Goal: Check status: Check status

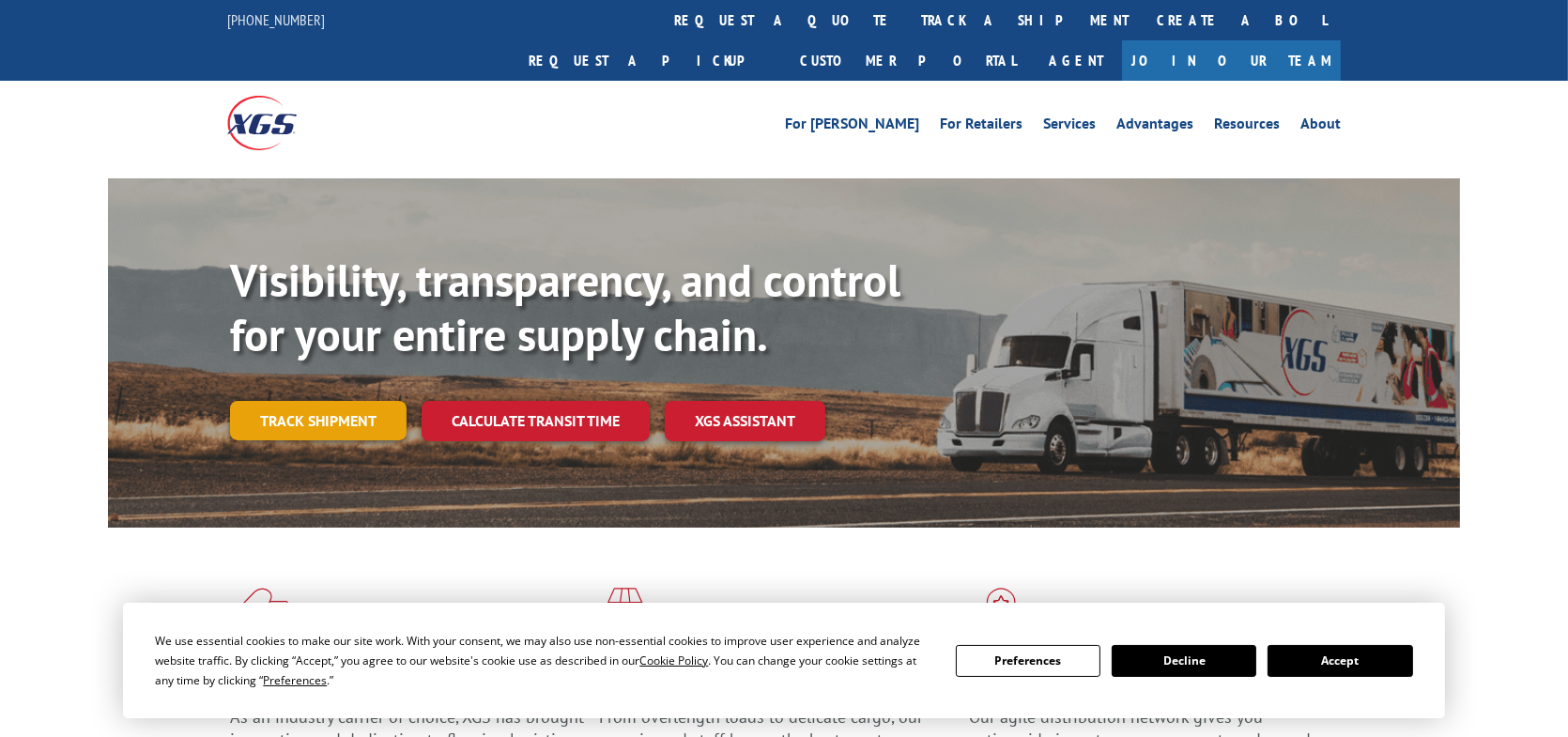
click at [273, 401] on link "Track shipment" at bounding box center [317, 421] width 176 height 39
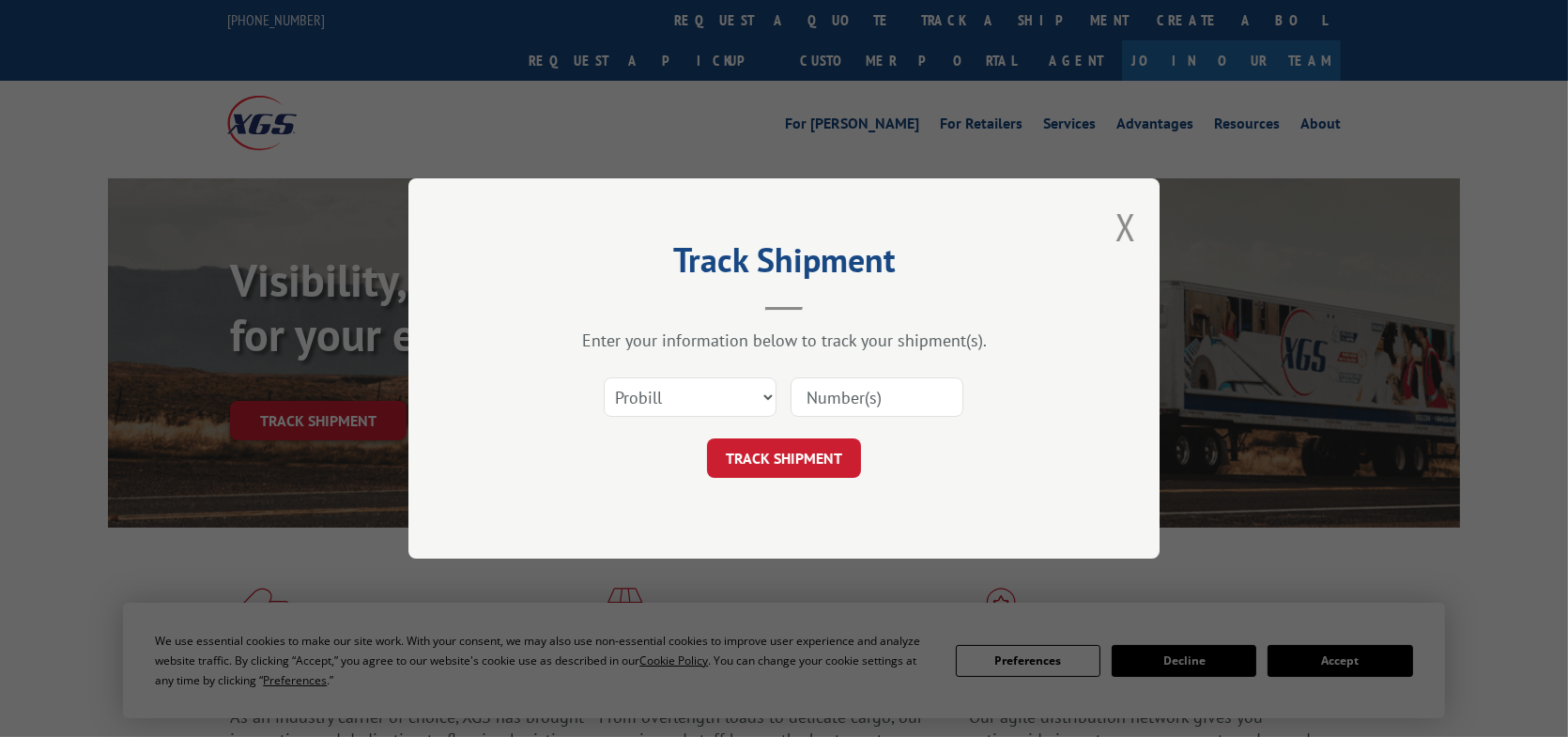
paste input "17477444"
type input "17477444"
click at [795, 451] on button "TRACK SHIPMENT" at bounding box center [784, 458] width 154 height 39
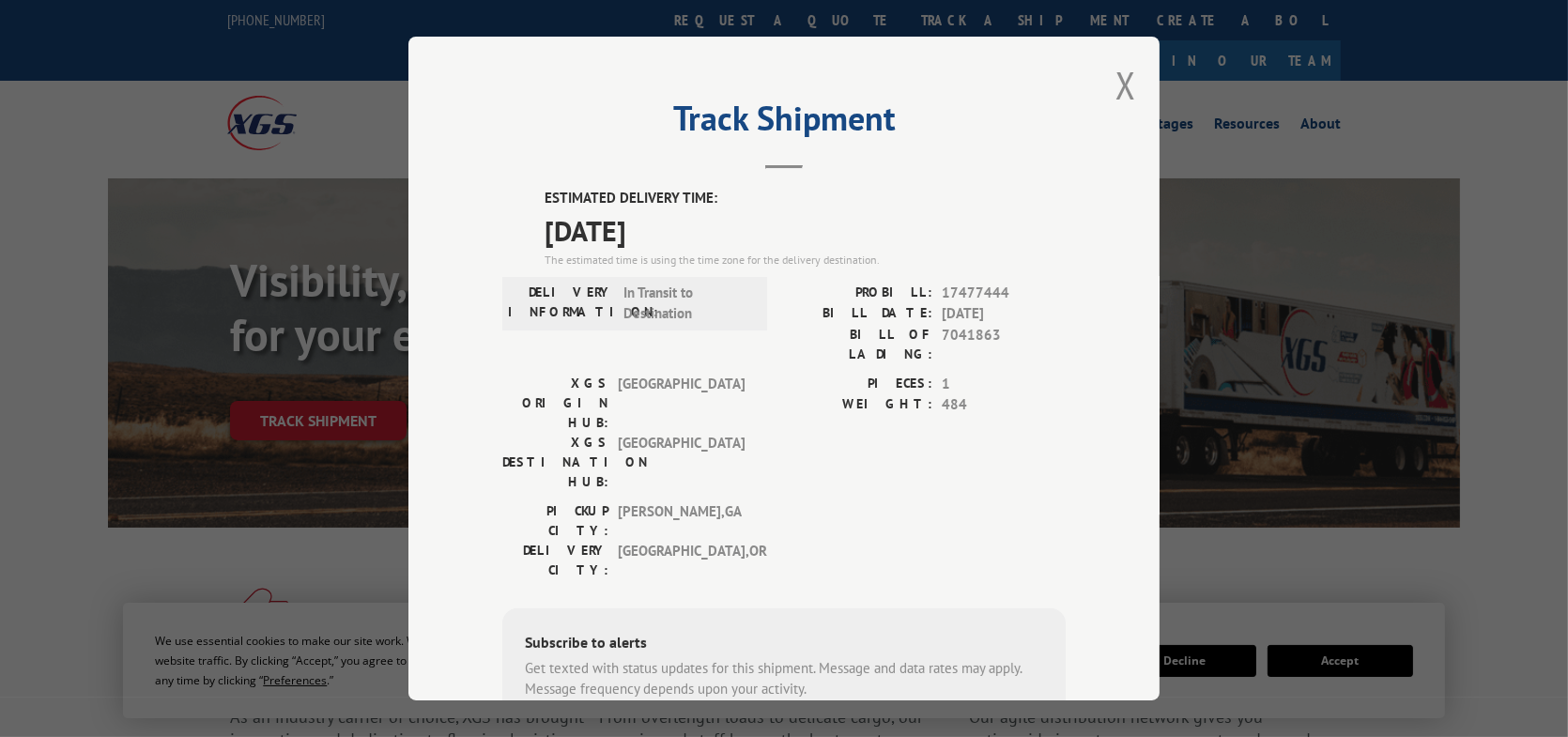
click at [653, 223] on span "[DATE]" at bounding box center [804, 230] width 521 height 42
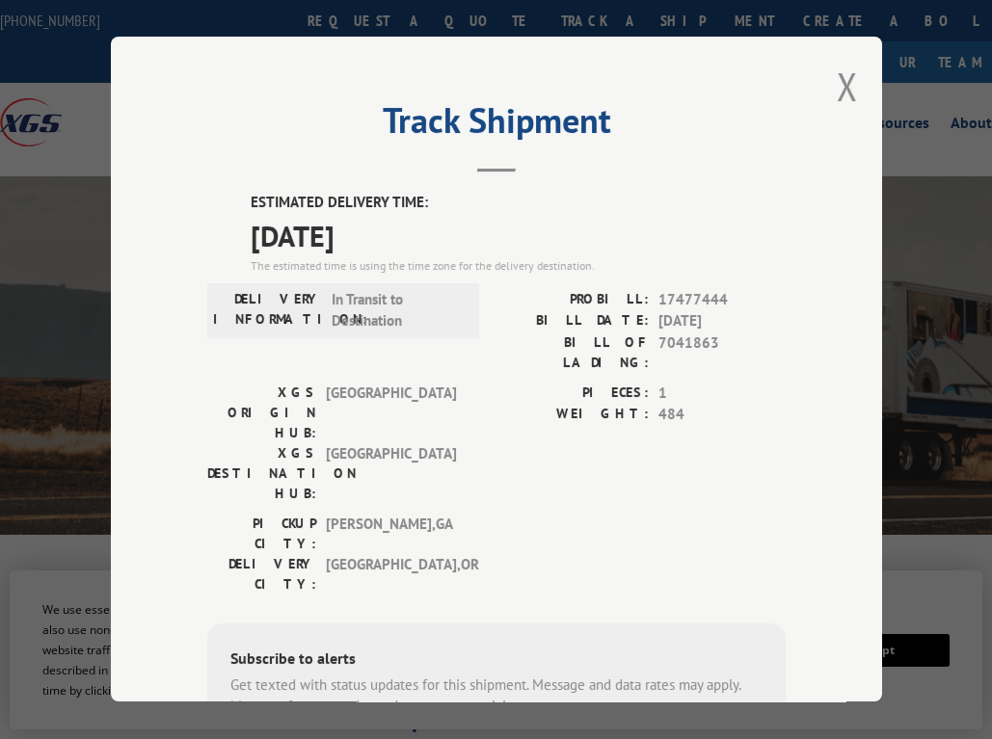
click at [660, 338] on span "7041863" at bounding box center [721, 353] width 127 height 40
copy span "7041863"
